Goal: Task Accomplishment & Management: Manage account settings

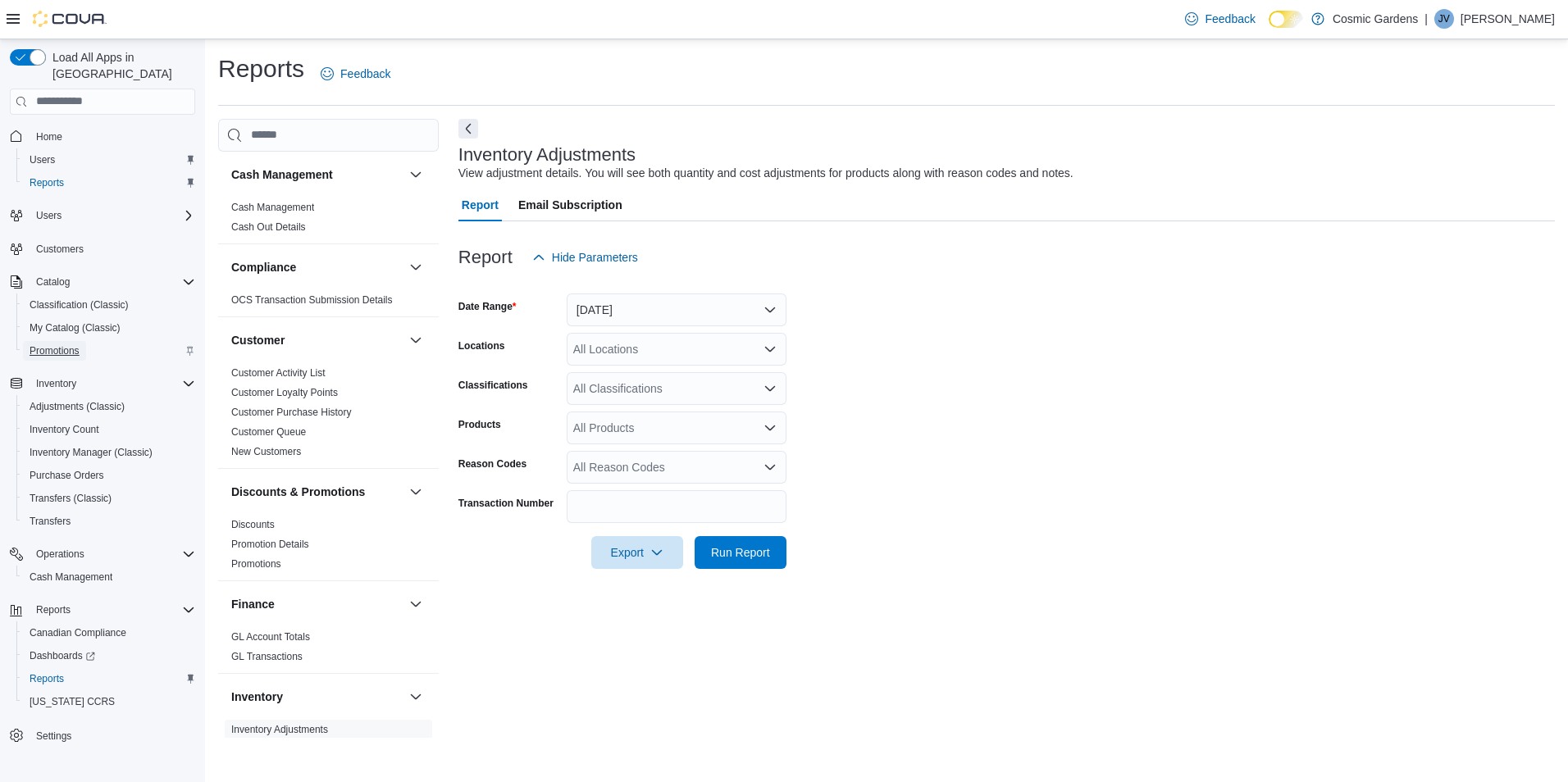
click at [47, 341] on span "Promotions" at bounding box center [54, 351] width 50 height 20
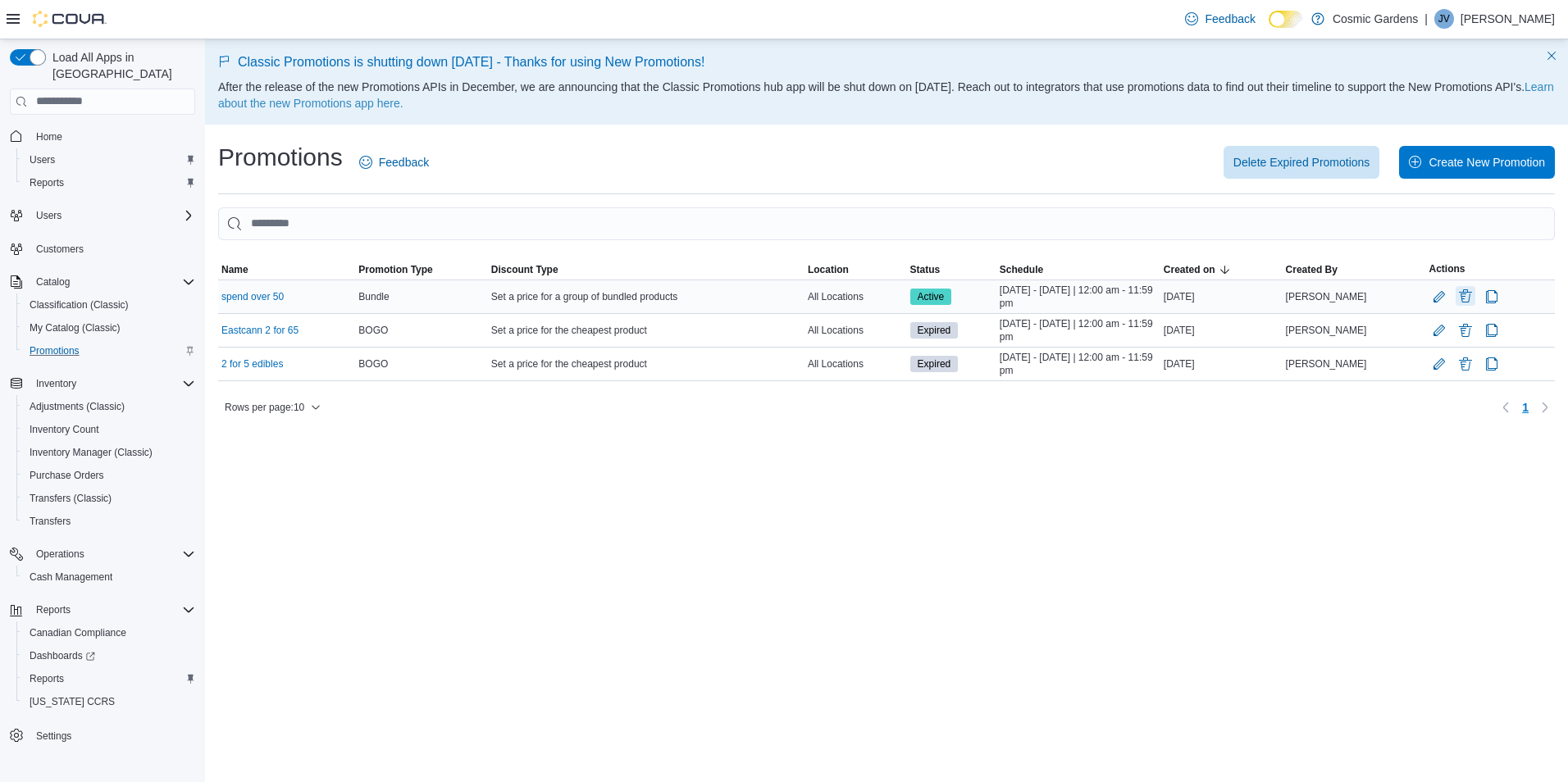
click at [1456, 295] on button "Delete Promotion" at bounding box center [1466, 296] width 20 height 20
click at [1432, 386] on span "Delete" at bounding box center [1434, 381] width 33 height 17
